Goal: Information Seeking & Learning: Learn about a topic

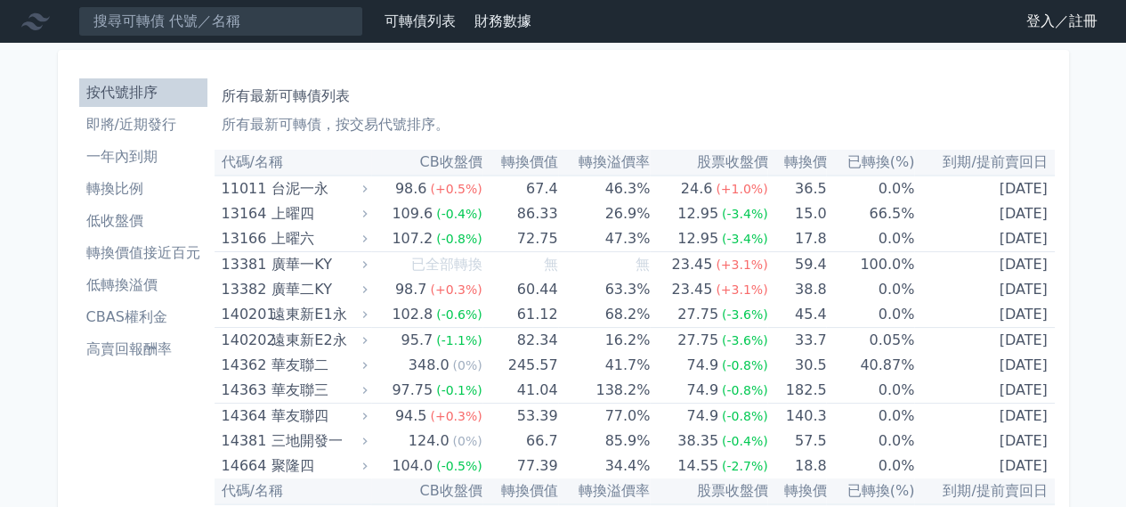
click at [1060, 22] on link "登入／註冊" at bounding box center [1062, 21] width 100 height 28
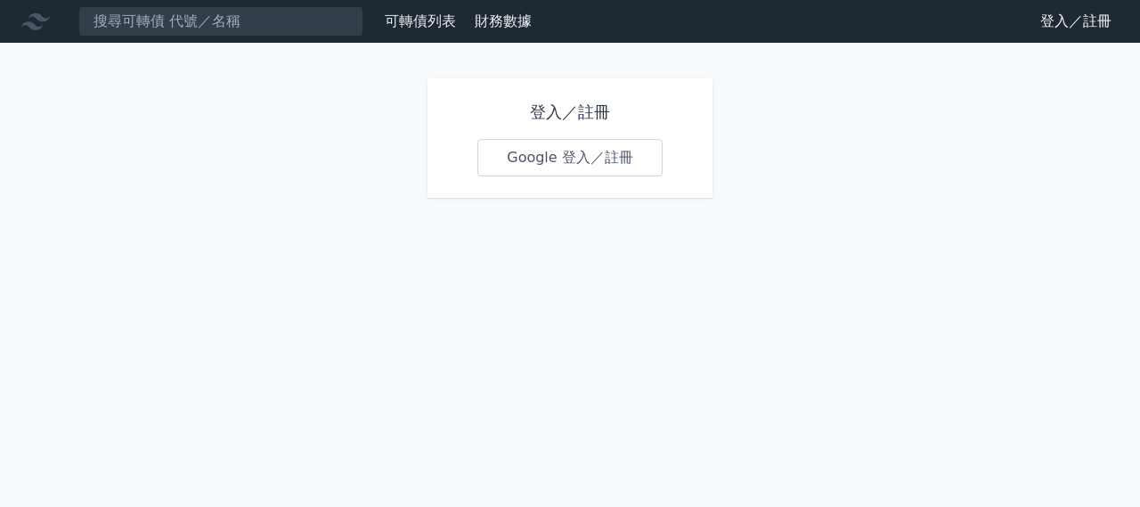
click at [518, 160] on link "Google 登入／註冊" at bounding box center [569, 157] width 185 height 37
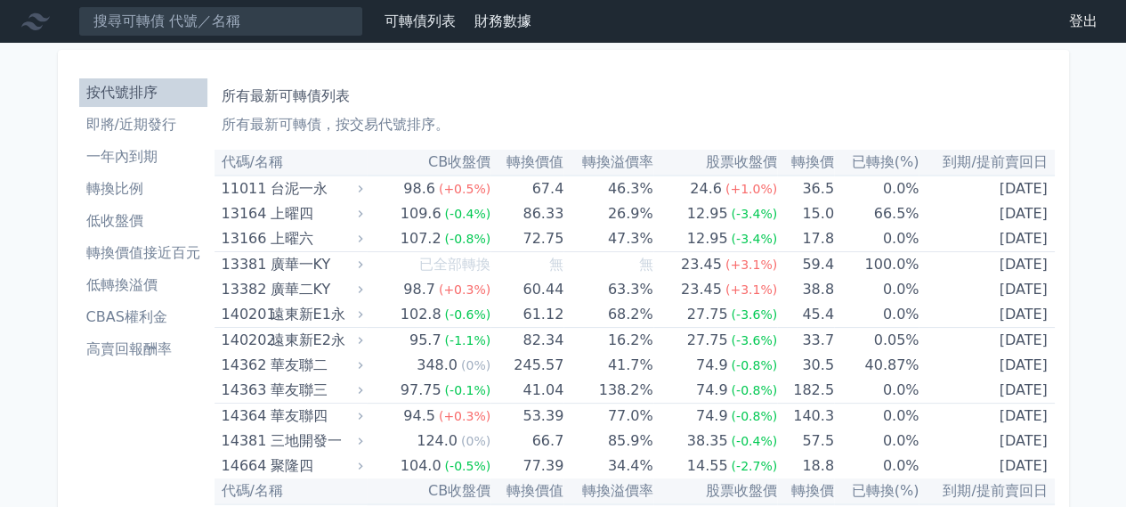
click at [141, 131] on li "即將/近期發行" at bounding box center [143, 124] width 128 height 21
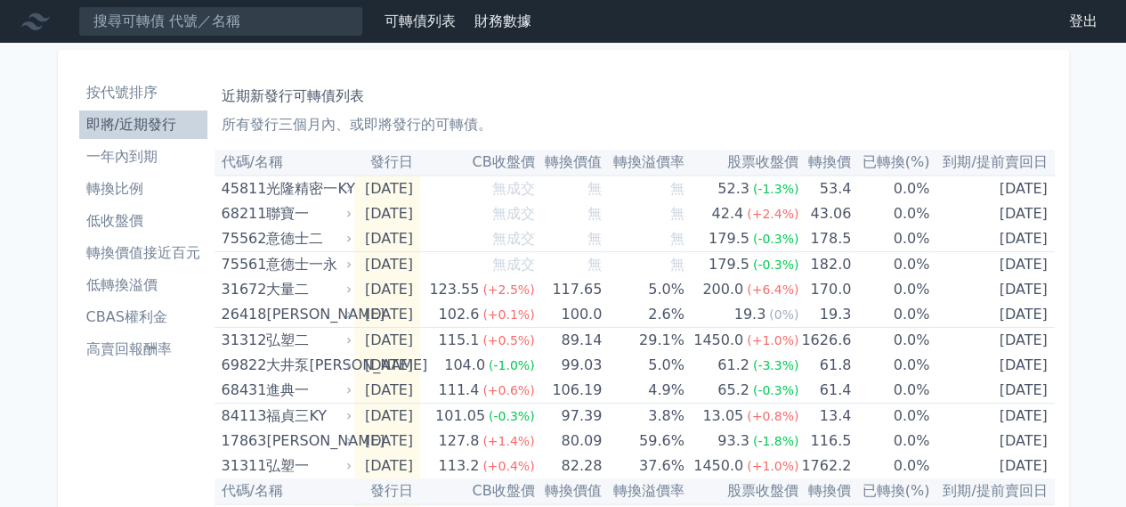
click at [120, 153] on li "一年內到期" at bounding box center [143, 156] width 128 height 21
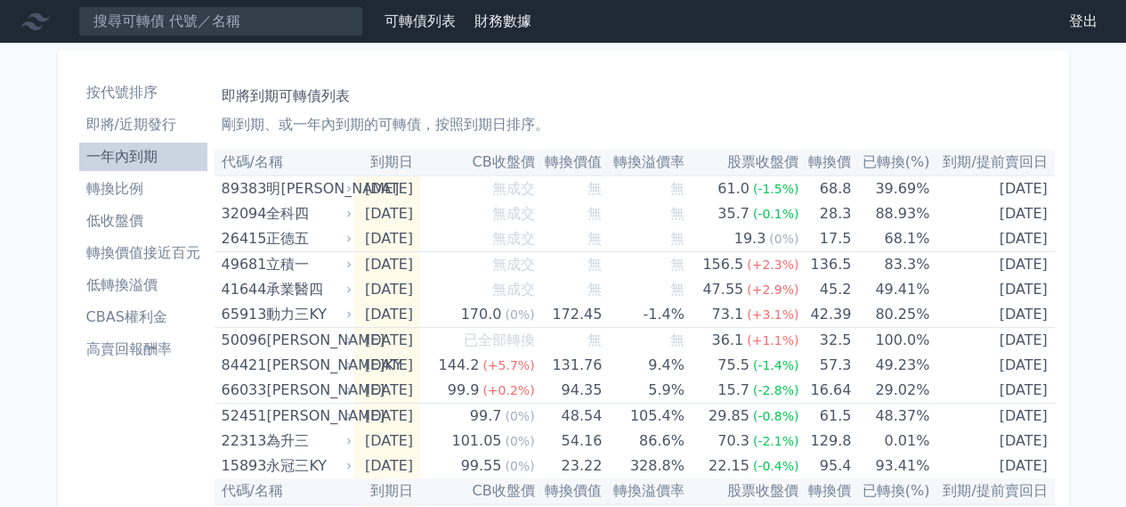
click at [139, 288] on li "低轉換溢價" at bounding box center [143, 284] width 128 height 21
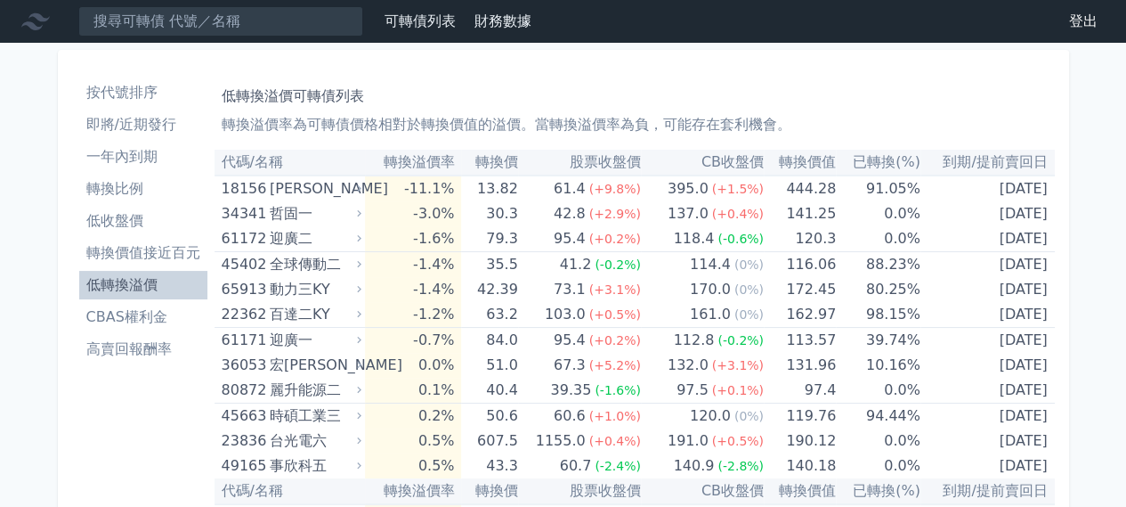
click at [723, 155] on th "CB收盤價" at bounding box center [702, 163] width 123 height 26
click at [135, 255] on li "轉換價值接近百元" at bounding box center [143, 252] width 128 height 21
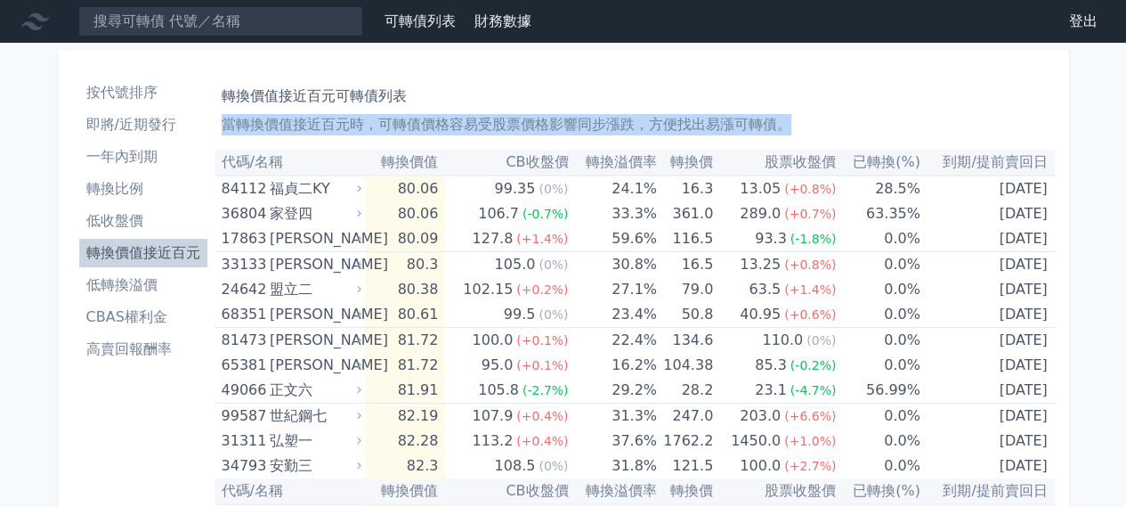
drag, startPoint x: 223, startPoint y: 117, endPoint x: 795, endPoint y: 117, distance: 571.6
click at [795, 117] on p "當轉換價值接近百元時，可轉債價格容易受股票價格影響同步漲跌，方便找出易漲可轉債。" at bounding box center [635, 124] width 826 height 21
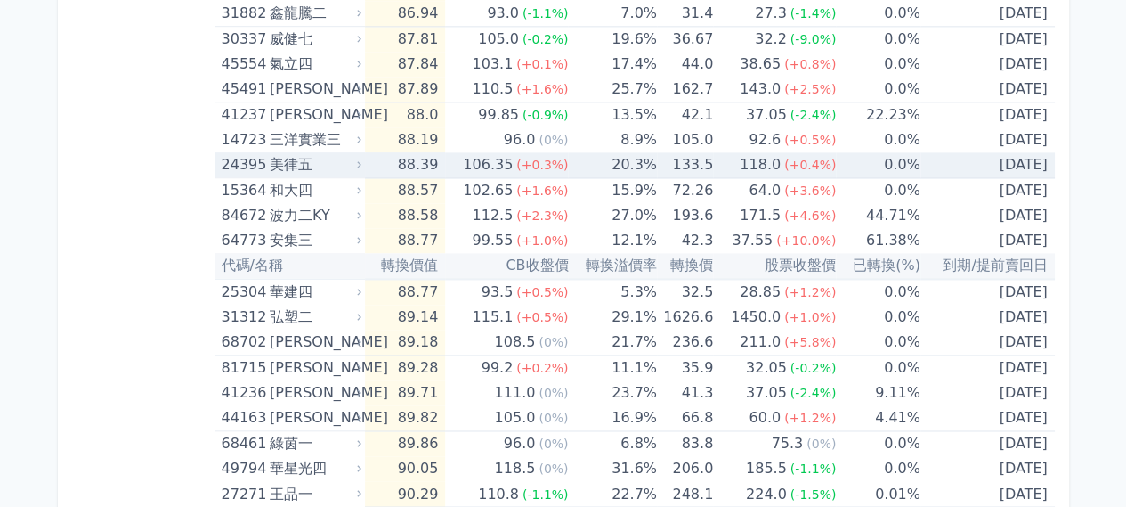
scroll to position [1336, 0]
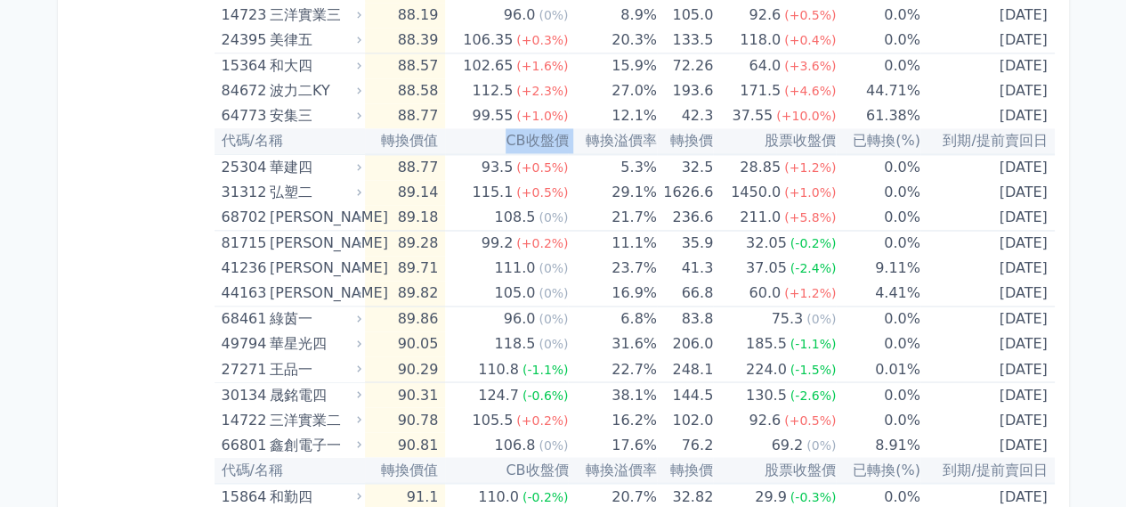
drag, startPoint x: 494, startPoint y: 136, endPoint x: 568, endPoint y: 136, distance: 73.9
click at [568, 136] on tr "代碼/名稱 轉換價值 CB收盤價 轉換溢價率 轉換價 股票收盤價 已轉換(%) 到期/提前賣回日" at bounding box center [635, 141] width 841 height 26
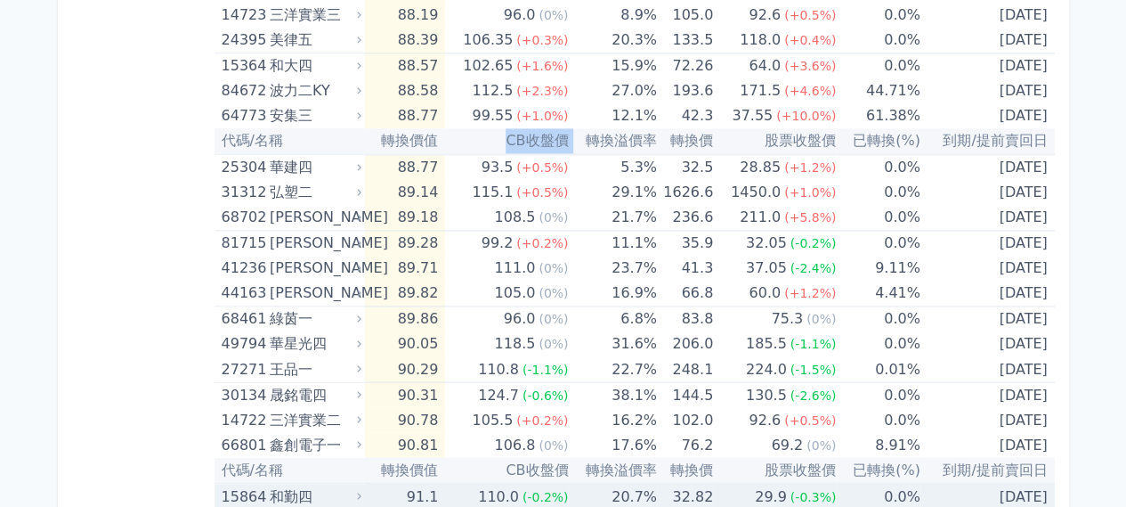
copy tr "CB收盤價"
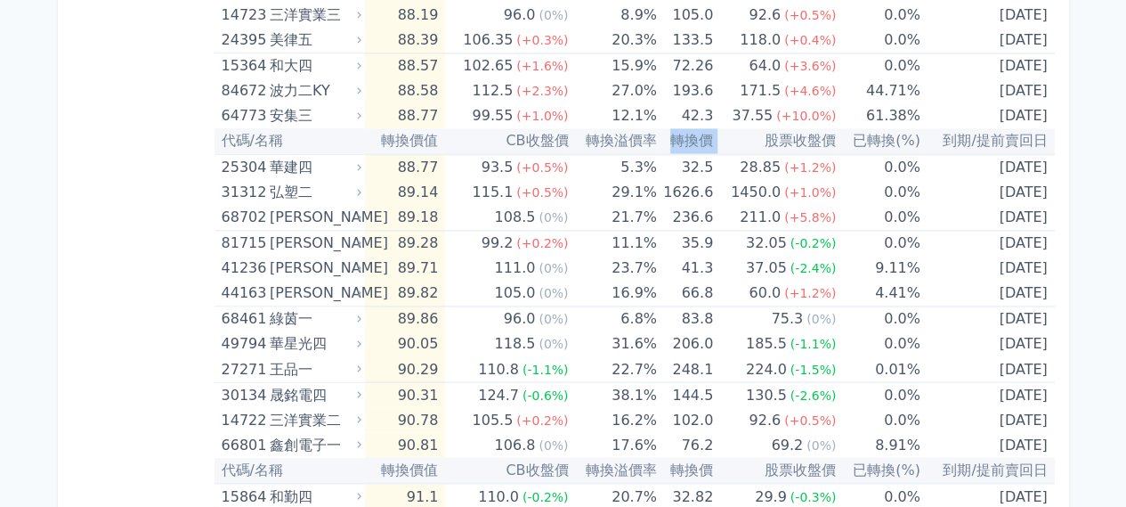
drag, startPoint x: 686, startPoint y: 134, endPoint x: 725, endPoint y: 138, distance: 38.5
click at [725, 138] on tr "代碼/名稱 轉換價值 CB收盤價 轉換溢價率 轉換價 股票收盤價 已轉換(%) 到期/提前賣回日" at bounding box center [635, 141] width 841 height 26
copy tr "轉換價"
drag, startPoint x: 584, startPoint y: 135, endPoint x: 657, endPoint y: 143, distance: 73.4
click at [656, 143] on th "轉換溢價率" at bounding box center [612, 141] width 88 height 26
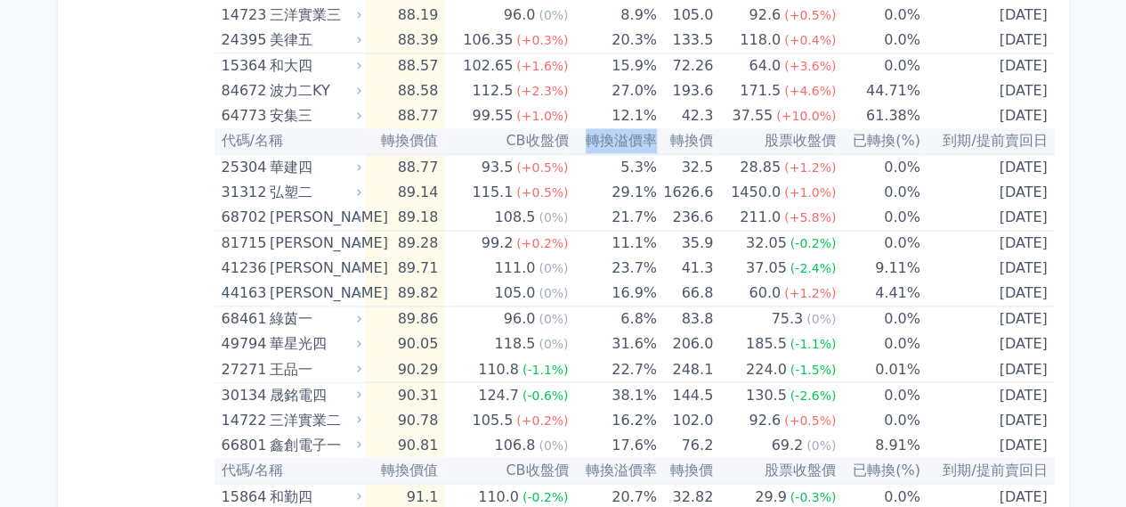
copy th "轉換溢價率"
